Goal: Task Accomplishment & Management: Complete application form

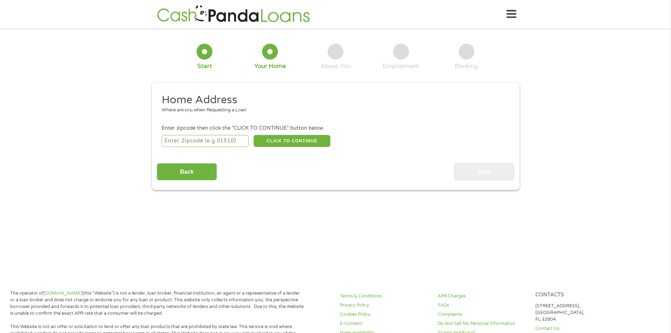
click at [191, 142] on input "number" at bounding box center [205, 141] width 87 height 12
type input "29492"
click at [289, 141] on button "CLICK TO CONTINUE" at bounding box center [292, 141] width 77 height 12
type input "29492"
type input "[GEOGRAPHIC_DATA]"
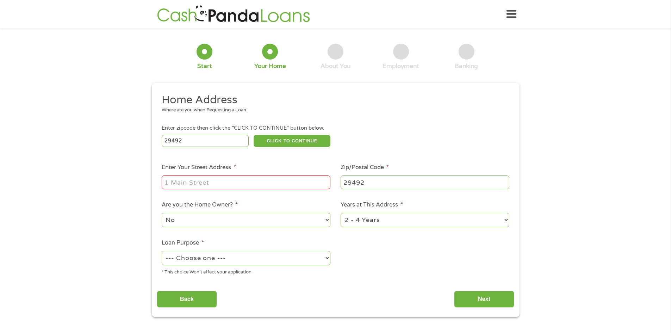
click at [179, 182] on input "Enter Your Street Address *" at bounding box center [246, 182] width 169 height 13
type input "[STREET_ADDRESS]"
click at [506, 221] on select "1 Year or less 1 - 2 Years 2 - 4 Years Over 4 Years" at bounding box center [425, 220] width 169 height 14
select select "12months"
click at [341, 213] on select "1 Year or less 1 - 2 Years 2 - 4 Years Over 4 Years" at bounding box center [425, 220] width 169 height 14
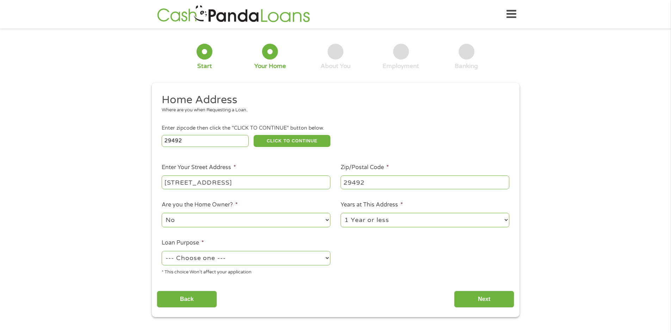
click at [209, 218] on select "No Yes" at bounding box center [246, 220] width 169 height 14
click at [207, 219] on select "No Yes" at bounding box center [246, 220] width 169 height 14
click at [206, 260] on select "--- Choose one --- Pay Bills Debt Consolidation Home Improvement Major Purchase…" at bounding box center [246, 258] width 169 height 14
select select "shorttermcash"
click at [162, 251] on select "--- Choose one --- Pay Bills Debt Consolidation Home Improvement Major Purchase…" at bounding box center [246, 258] width 169 height 14
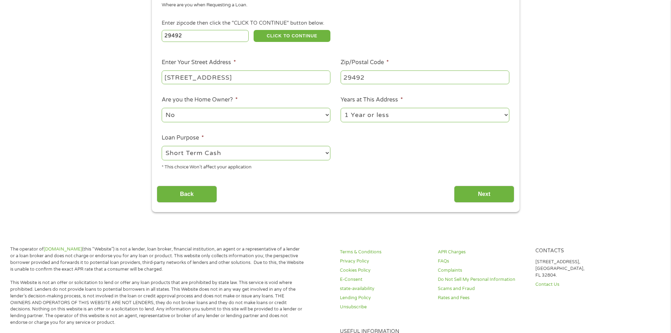
scroll to position [106, 0]
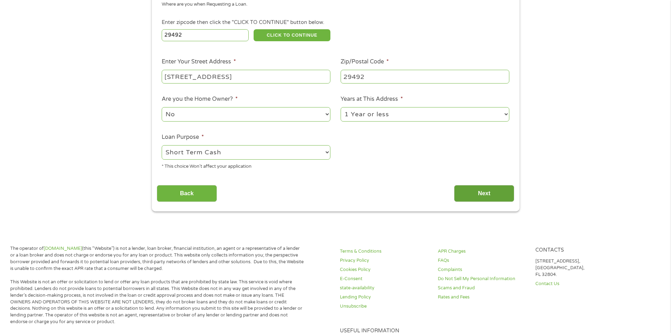
click at [482, 195] on input "Next" at bounding box center [484, 193] width 60 height 17
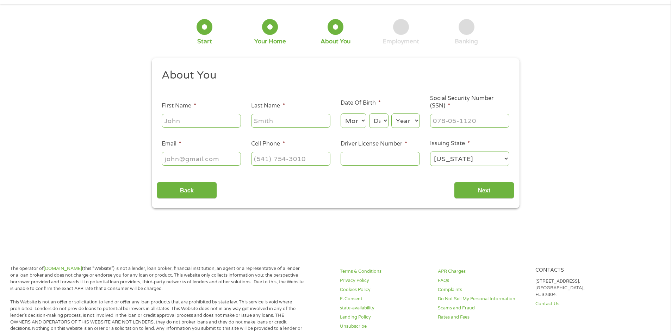
scroll to position [0, 0]
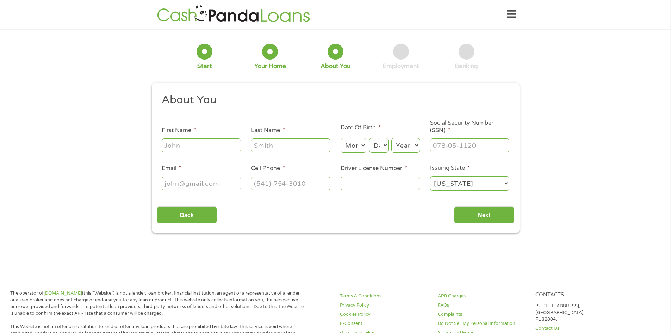
click at [180, 143] on input "First Name *" at bounding box center [201, 145] width 79 height 13
type input "[PERSON_NAME]"
type input "[EMAIL_ADDRESS][DOMAIN_NAME]"
type input "8033463393"
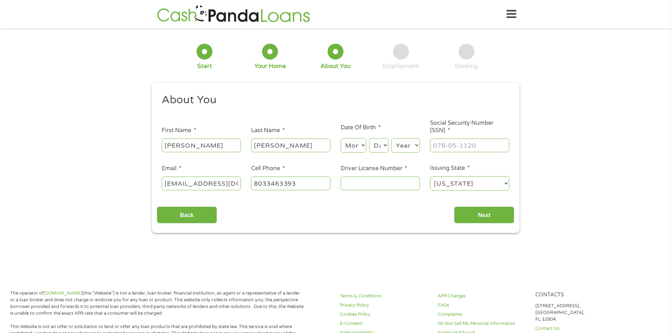
select select "[US_STATE]"
type input "[PHONE_NUMBER]"
click at [359, 147] on select "Month 1 2 3 4 5 6 7 8 9 10 11 12" at bounding box center [354, 145] width 26 height 14
select select "10"
click at [341, 138] on select "Month 1 2 3 4 5 6 7 8 9 10 11 12" at bounding box center [354, 145] width 26 height 14
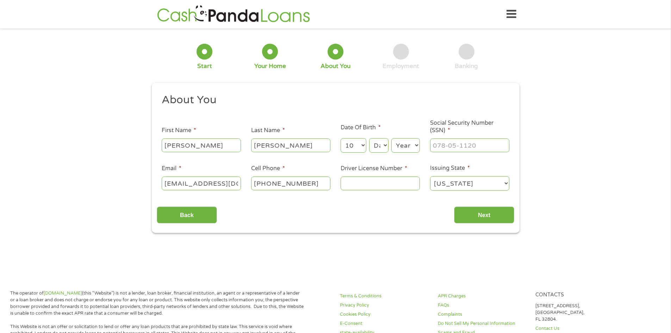
click at [383, 144] on select "Day 1 2 3 4 5 6 7 8 9 10 11 12 13 14 15 16 17 18 19 20 21 22 23 24 25 26 27 28 …" at bounding box center [378, 145] width 19 height 14
select select "24"
click at [369, 138] on select "Day 1 2 3 4 5 6 7 8 9 10 11 12 13 14 15 16 17 18 19 20 21 22 23 24 25 26 27 28 …" at bounding box center [378, 145] width 19 height 14
click at [415, 147] on select "Year [DATE] 2006 2005 2004 2003 2002 2001 2000 1999 1998 1997 1996 1995 1994 19…" at bounding box center [406, 145] width 29 height 14
select select "1980"
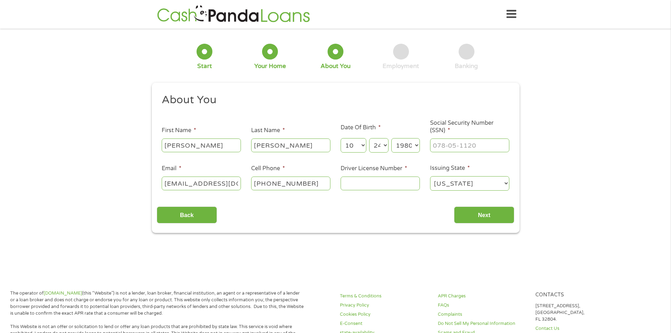
click at [392, 138] on select "Year [DATE] 2006 2005 2004 2003 2002 2001 2000 1999 1998 1997 1996 1995 1994 19…" at bounding box center [406, 145] width 29 height 14
click at [365, 185] on input "Driver License Number *" at bounding box center [380, 183] width 79 height 13
type input "000045762280"
click at [443, 145] on input "___-__-____" at bounding box center [469, 145] width 79 height 13
type input "149-76-7187"
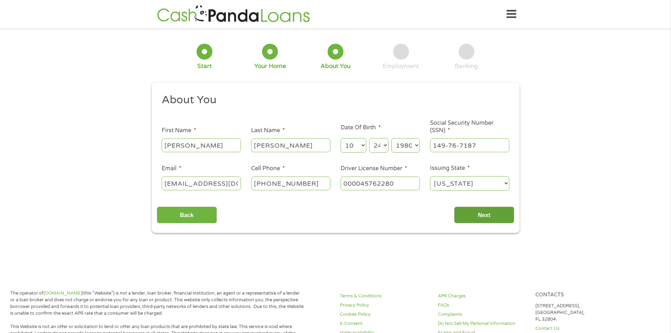
click at [492, 215] on input "Next" at bounding box center [484, 215] width 60 height 17
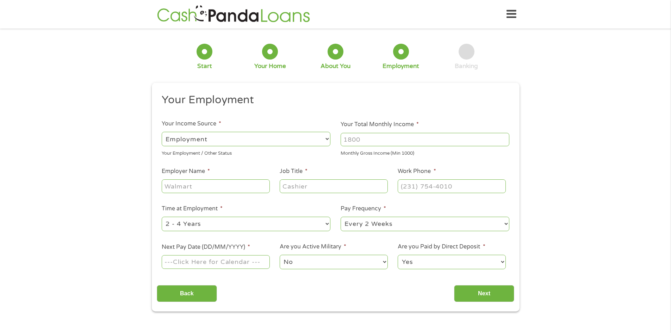
click at [377, 137] on input "Your Total Monthly Income *" at bounding box center [425, 139] width 169 height 13
click at [409, 186] on input "(___) ___-____" at bounding box center [452, 185] width 108 height 13
type input "[PHONE_NUMBER]"
click at [364, 142] on input "Your Total Monthly Income *" at bounding box center [425, 139] width 169 height 13
click at [505, 137] on input "1000" at bounding box center [425, 139] width 169 height 13
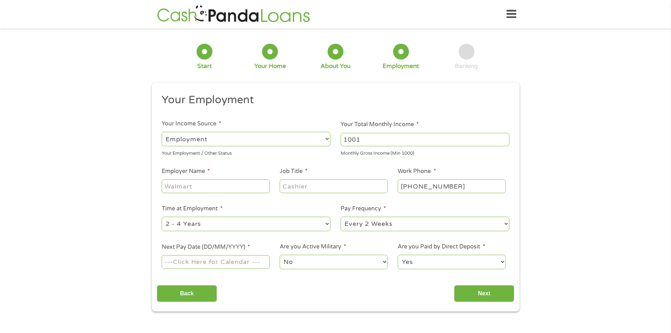
click at [505, 137] on input "1001" at bounding box center [425, 139] width 169 height 13
click at [505, 137] on input "1002" at bounding box center [425, 139] width 169 height 13
click at [505, 137] on input "1003" at bounding box center [425, 139] width 169 height 13
click at [505, 137] on input "1004" at bounding box center [425, 139] width 169 height 13
drag, startPoint x: 394, startPoint y: 140, endPoint x: 333, endPoint y: 141, distance: 61.7
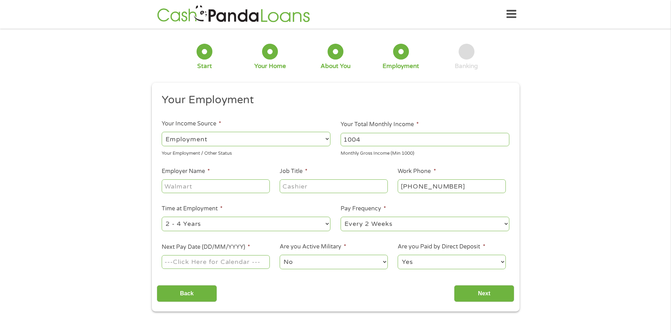
click at [333, 141] on ul "Your Employment Your Income Source * --- Choose one --- Employment [DEMOGRAPHIC…" at bounding box center [336, 184] width 358 height 183
type input "3200"
click at [179, 183] on input "Employer Name *" at bounding box center [216, 185] width 108 height 13
type input "Metrographix"
click at [295, 189] on input "Job Title *" at bounding box center [334, 185] width 108 height 13
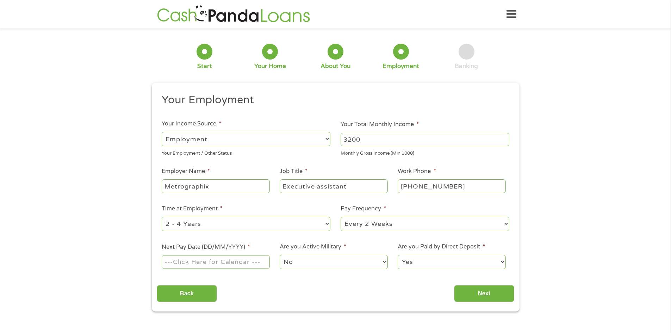
type input "Executive assistant"
click at [177, 262] on input "Next Pay Date (DD/MM/YYYY) *" at bounding box center [216, 261] width 108 height 13
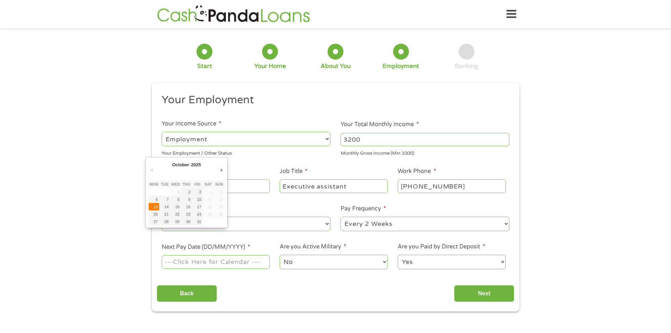
type input "[DATE]"
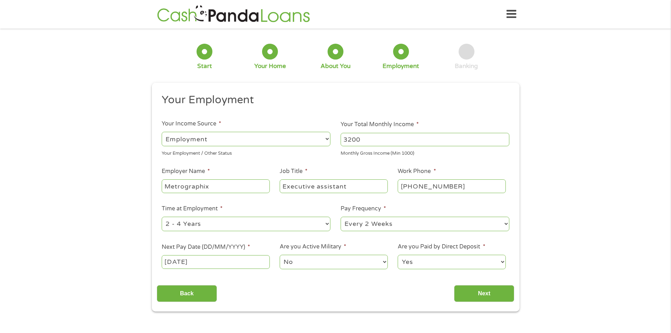
click at [493, 263] on select "Yes No" at bounding box center [452, 262] width 108 height 14
select select "0"
click at [398, 255] on select "Yes No" at bounding box center [452, 262] width 108 height 14
click at [494, 293] on input "Next" at bounding box center [484, 293] width 60 height 17
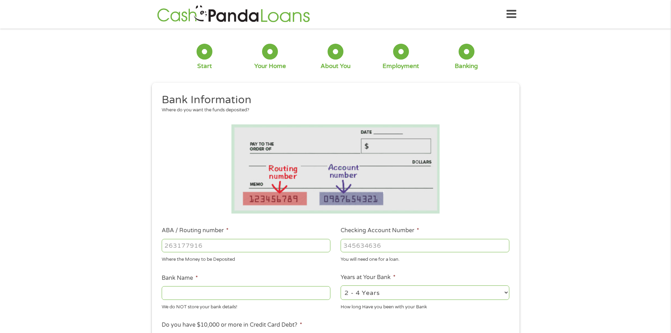
click at [208, 243] on input "ABA / Routing number *" at bounding box center [246, 245] width 169 height 13
type input "021200025"
type input "[PERSON_NAME] FARGO BANK"
type input "021200025"
click at [370, 243] on input "Checking Account Number *" at bounding box center [425, 245] width 169 height 13
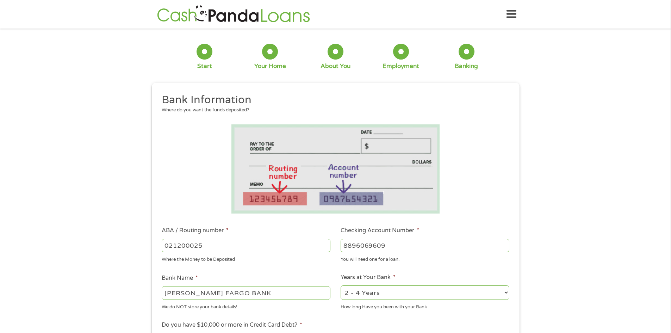
type input "8896069609"
click at [499, 287] on select "2 - 4 Years 6 - 12 Months 1 - 2 Years Over 4 Years" at bounding box center [425, 292] width 169 height 14
select select "60months"
click at [341, 285] on select "2 - 4 Years 6 - 12 Months 1 - 2 Years Over 4 Years" at bounding box center [425, 292] width 169 height 14
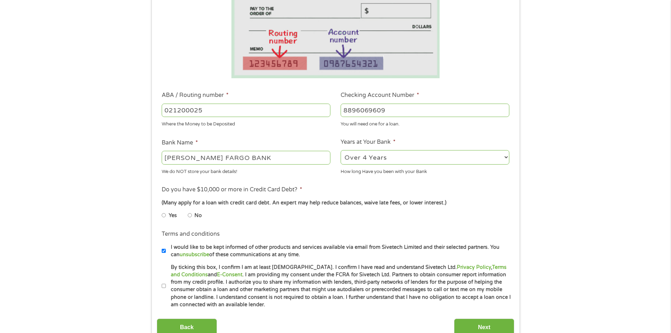
scroll to position [141, 0]
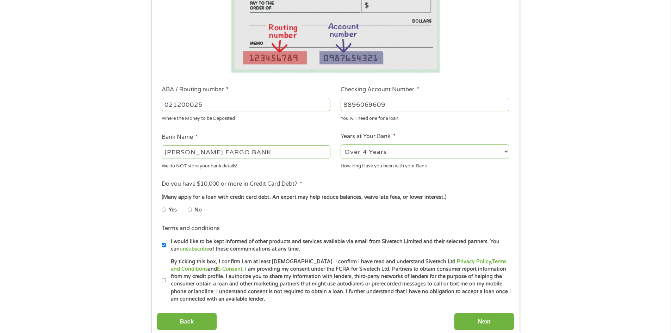
click at [190, 210] on input "No" at bounding box center [190, 209] width 4 height 11
radio input "true"
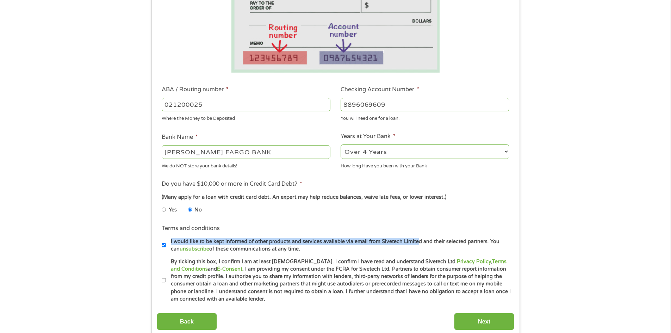
drag, startPoint x: 220, startPoint y: 288, endPoint x: 414, endPoint y: 233, distance: 202.2
click at [414, 233] on li "Terms and conditions I would like to be kept informed of other products and ser…" at bounding box center [336, 238] width 358 height 29
click at [325, 220] on ul "Bank Information Where do you want the funds deposited? ABA / Routing number * …" at bounding box center [336, 127] width 358 height 351
click at [163, 282] on input "By ticking this box, I confirm I am at least [DEMOGRAPHIC_DATA]. I confirm I ha…" at bounding box center [164, 280] width 4 height 11
checkbox input "true"
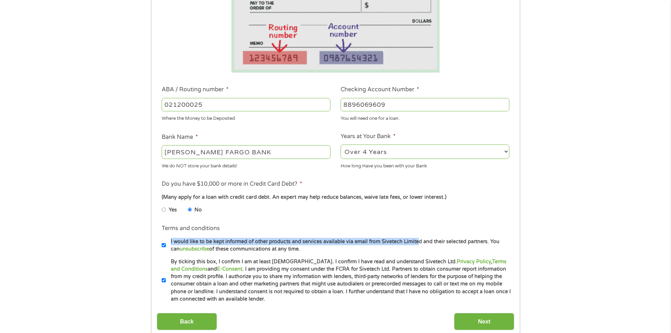
click at [164, 241] on input "I would like to be kept informed of other products and services available via e…" at bounding box center [164, 245] width 4 height 11
checkbox input "false"
click at [468, 322] on input "Next" at bounding box center [484, 321] width 60 height 17
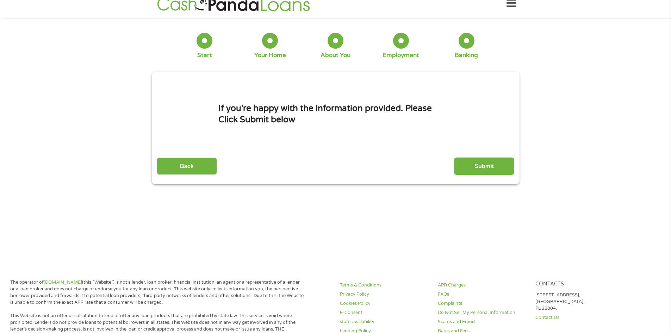
scroll to position [0, 0]
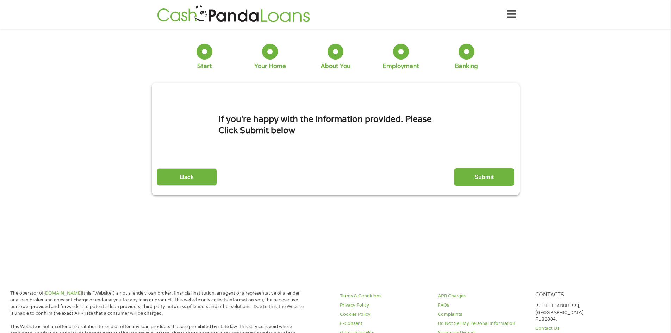
click at [499, 172] on input "Submit" at bounding box center [484, 176] width 60 height 17
